Goal: Information Seeking & Learning: Compare options

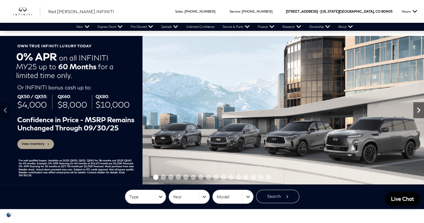
click at [418, 110] on icon "Next" at bounding box center [418, 110] width 11 height 11
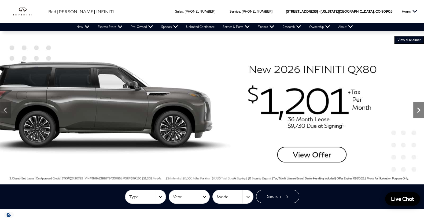
click at [418, 110] on icon "Next" at bounding box center [418, 110] width 11 height 11
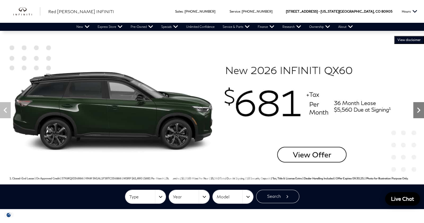
click at [418, 110] on icon "Next" at bounding box center [418, 110] width 11 height 11
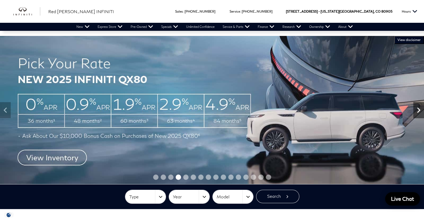
click at [418, 110] on icon "Next" at bounding box center [418, 110] width 11 height 11
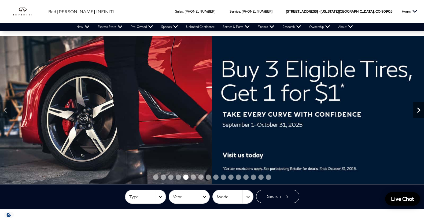
click at [418, 110] on icon "Next" at bounding box center [418, 110] width 11 height 11
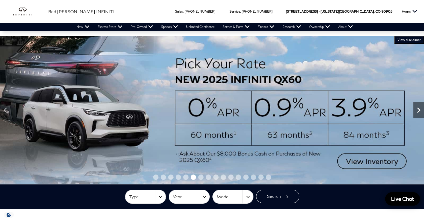
click at [418, 110] on icon "Next" at bounding box center [418, 110] width 11 height 11
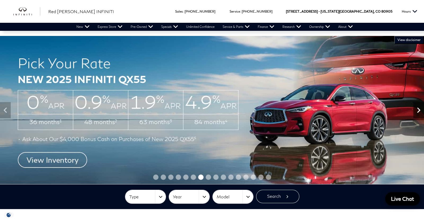
click at [418, 110] on icon "Next" at bounding box center [418, 110] width 11 height 11
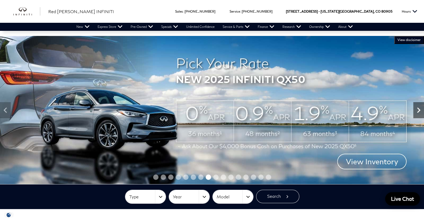
click at [418, 110] on icon "Next" at bounding box center [418, 110] width 11 height 11
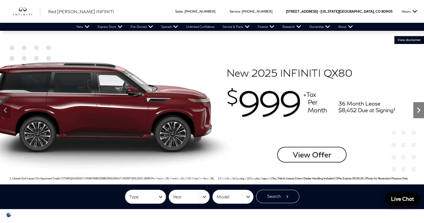
click at [418, 110] on icon "Next" at bounding box center [418, 110] width 11 height 11
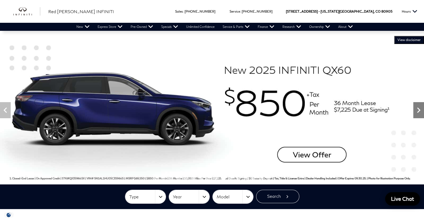
click at [418, 110] on icon "Next" at bounding box center [418, 110] width 11 height 11
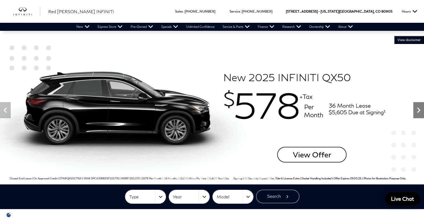
click at [418, 110] on icon "Next" at bounding box center [418, 110] width 11 height 11
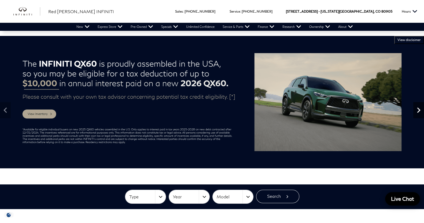
click at [418, 110] on icon "Next" at bounding box center [418, 110] width 11 height 11
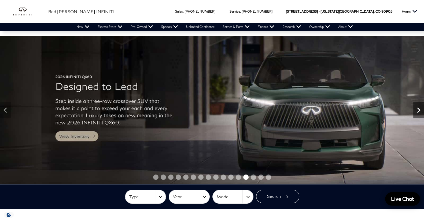
click at [418, 110] on icon "Next" at bounding box center [418, 110] width 11 height 11
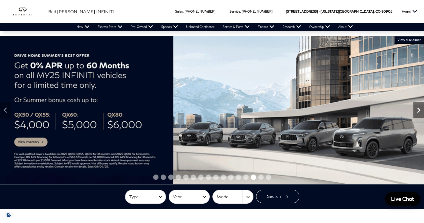
click at [418, 110] on icon "Next" at bounding box center [418, 110] width 11 height 11
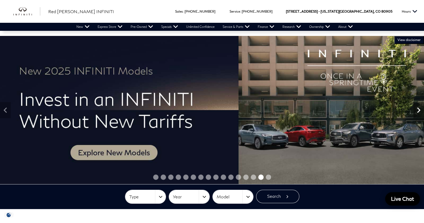
click at [418, 110] on icon "Next" at bounding box center [418, 110] width 11 height 11
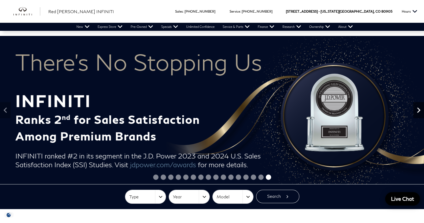
click at [418, 110] on icon "Next" at bounding box center [418, 110] width 11 height 11
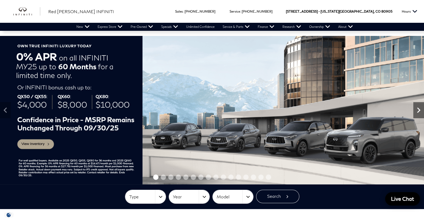
click at [418, 110] on icon "Next" at bounding box center [418, 110] width 11 height 11
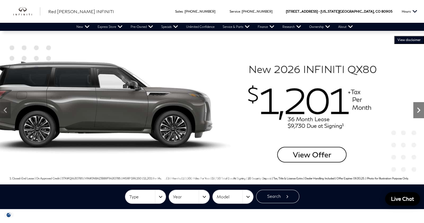
click at [418, 110] on icon "Next" at bounding box center [418, 110] width 11 height 11
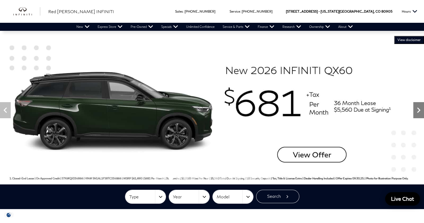
click at [418, 110] on icon "Next" at bounding box center [418, 110] width 11 height 11
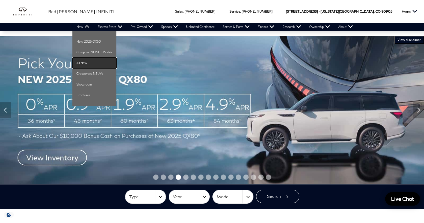
click at [82, 63] on link "All New" at bounding box center [94, 63] width 44 height 11
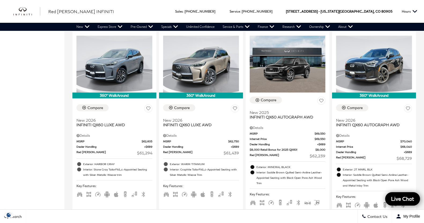
scroll to position [335, 0]
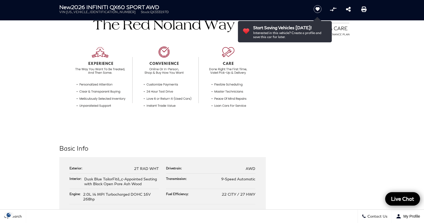
scroll to position [181, 0]
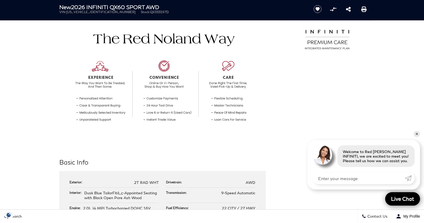
scroll to position [128, 0]
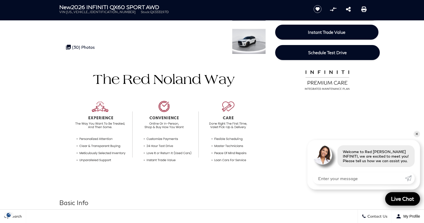
drag, startPoint x: 179, startPoint y: 125, endPoint x: 46, endPoint y: 6, distance: 178.6
click at [46, 6] on header "New 2026 INFINITI QX60 SPORT AWD VIN: 5N1AL1FW4TC333197 Stock: QX333197D Start …" at bounding box center [212, 10] width 424 height 20
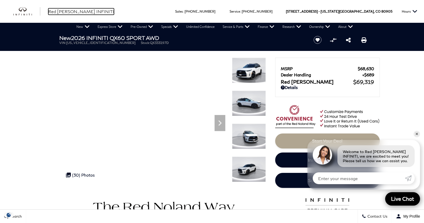
click at [66, 10] on span "Red [PERSON_NAME] INFINITI" at bounding box center [81, 11] width 66 height 5
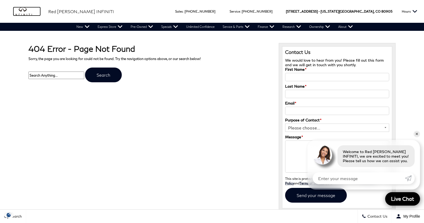
click at [25, 11] on img "infiniti" at bounding box center [26, 11] width 27 height 9
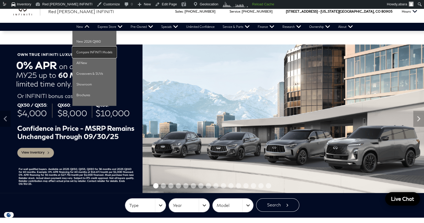
click at [82, 51] on link "Compare INFINITI Models" at bounding box center [94, 52] width 44 height 11
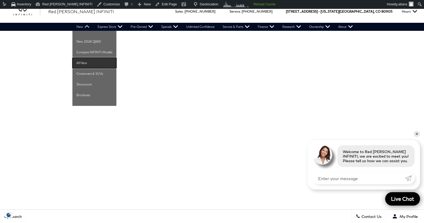
click at [84, 61] on link "All New" at bounding box center [94, 63] width 44 height 11
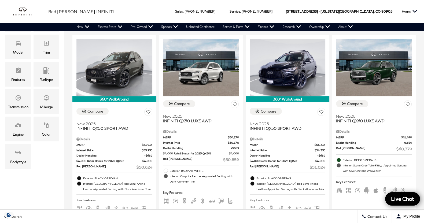
scroll to position [88, 0]
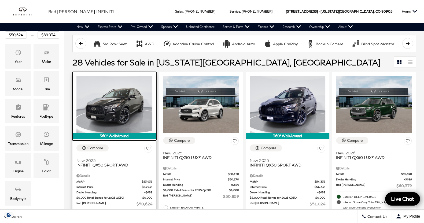
click at [100, 105] on img at bounding box center [114, 104] width 76 height 57
